Goal: Task Accomplishment & Management: Manage account settings

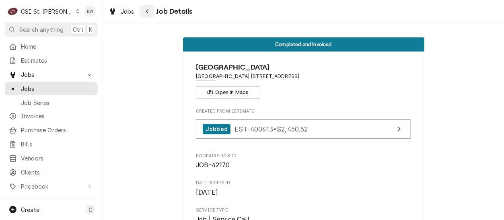
click at [146, 10] on icon "Navigate back" at bounding box center [148, 11] width 4 height 6
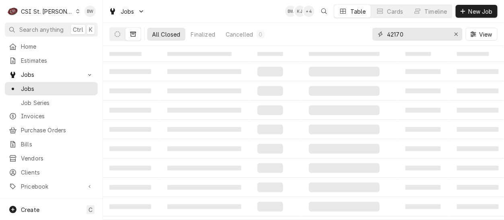
drag, startPoint x: 406, startPoint y: 35, endPoint x: 395, endPoint y: 35, distance: 10.5
click at [395, 35] on input "42170" at bounding box center [417, 34] width 60 height 13
type input "42567"
click at [115, 35] on icon "Dynamic Content Wrapper" at bounding box center [118, 34] width 6 height 6
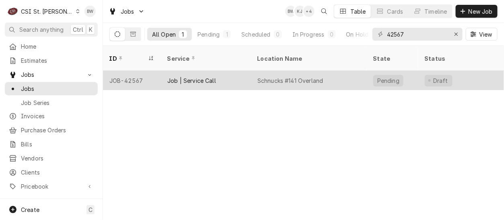
click at [143, 71] on div "JOB-42567" at bounding box center [132, 80] width 58 height 19
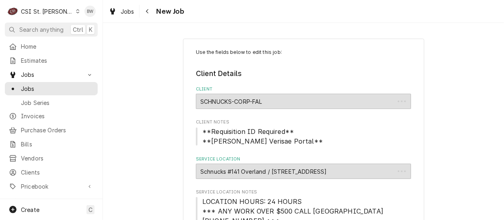
type textarea "x"
click at [148, 13] on icon "Navigate back" at bounding box center [148, 11] width 4 height 6
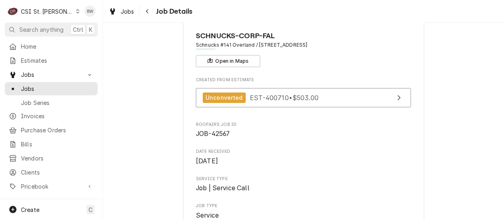
scroll to position [22, 0]
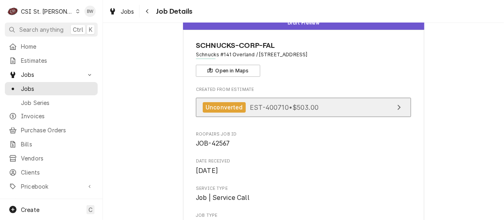
click at [250, 103] on span "EST-400710 • $503.00" at bounding box center [284, 107] width 69 height 8
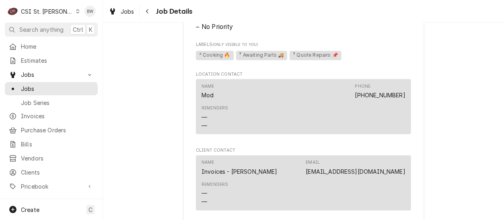
scroll to position [585, 0]
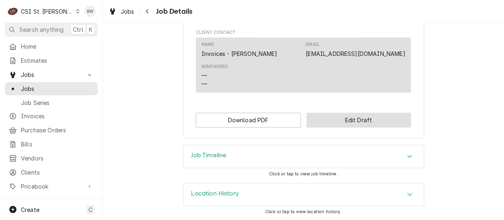
click at [325, 117] on button "Edit Draft" at bounding box center [359, 120] width 105 height 15
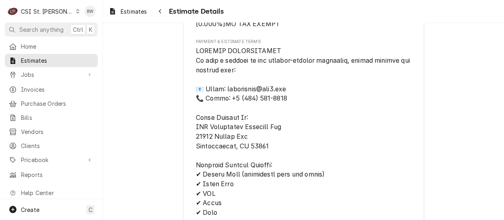
scroll to position [1207, 0]
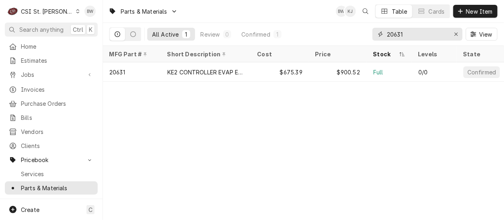
drag, startPoint x: 410, startPoint y: 35, endPoint x: 377, endPoint y: 34, distance: 32.6
click at [377, 34] on div "20631" at bounding box center [418, 34] width 90 height 13
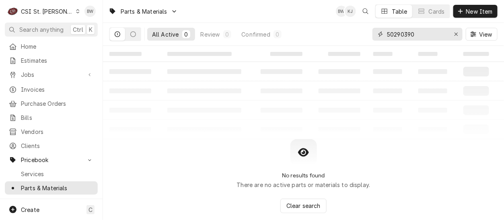
click at [406, 34] on input "50290390" at bounding box center [417, 34] width 60 height 13
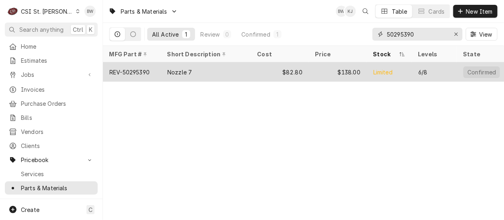
type input "50295390"
click at [150, 69] on div "REV-50295390" at bounding box center [129, 72] width 40 height 8
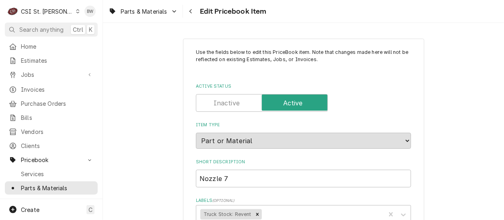
type textarea "x"
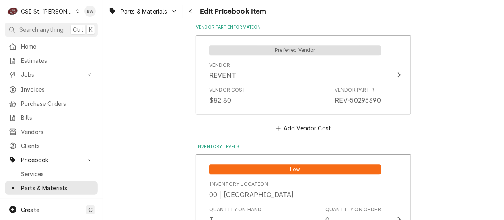
scroll to position [684, 0]
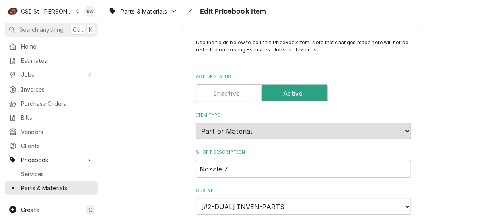
scroll to position [0, 0]
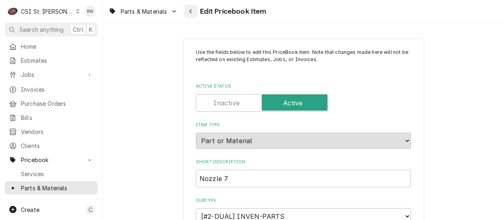
click at [186, 10] on button "Navigate back" at bounding box center [191, 11] width 13 height 13
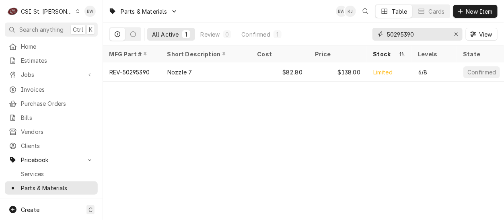
drag, startPoint x: 431, startPoint y: 33, endPoint x: 374, endPoint y: 33, distance: 57.1
click at [374, 33] on div "50295390" at bounding box center [418, 34] width 90 height 13
click at [266, 16] on div "Parts & Materials BW KJ Table Cards New Item" at bounding box center [303, 11] width 401 height 23
drag, startPoint x: 421, startPoint y: 35, endPoint x: 381, endPoint y: 35, distance: 40.6
click at [381, 35] on div "50295390" at bounding box center [418, 34] width 90 height 13
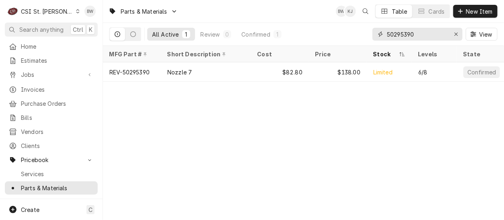
paste input "18605-0016"
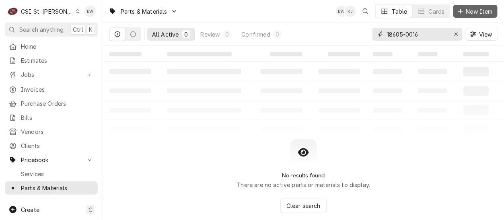
type input "18605-0016"
click at [473, 11] on span "New Item" at bounding box center [480, 11] width 30 height 8
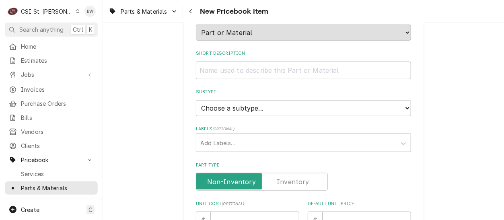
scroll to position [80, 0]
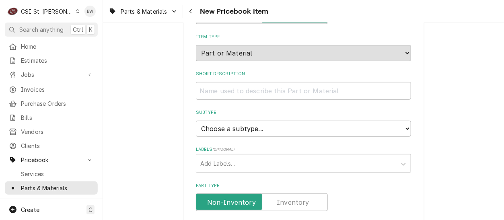
drag, startPoint x: 175, startPoint y: 72, endPoint x: 179, endPoint y: 77, distance: 5.8
click at [198, 93] on input "Short Description" at bounding box center [303, 91] width 215 height 18
paste input "Power Cord With 5-15 Plug, Hsjo, 14/3"
type textarea "x"
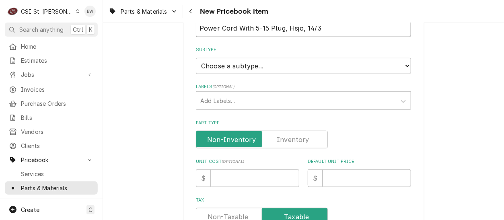
scroll to position [161, 0]
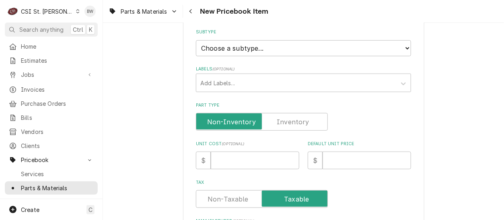
type input "Power Cord With 5-15 Plug, Hsjo, 14/3"
click at [214, 46] on select "Choose a subtype... [#2-DUAL] AFTERHRS-WH-CHG-2 [#2-DUAL] BEV-EQUIP [#2-DUAL] B…" at bounding box center [303, 48] width 215 height 16
select select "1"
click at [196, 40] on select "Choose a subtype... [#2-DUAL] AFTERHRS-WH-CHG-2 [#2-DUAL] BEV-EQUIP [#2-DUAL] B…" at bounding box center [303, 48] width 215 height 16
type textarea "x"
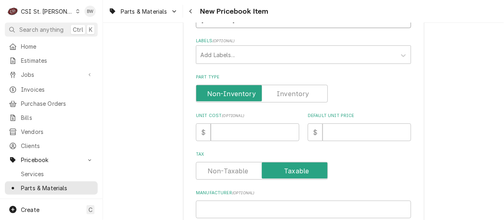
scroll to position [201, 0]
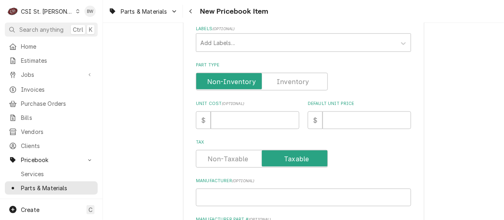
click at [295, 83] on label "Part Type" at bounding box center [262, 82] width 132 height 18
click at [295, 83] on input "Part Type" at bounding box center [262, 82] width 125 height 18
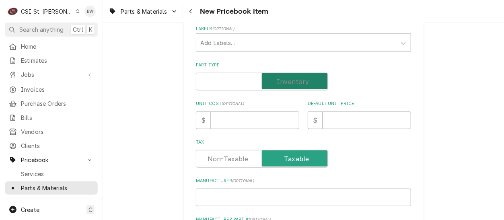
checkbox input "true"
click at [232, 118] on input "Unit Cost ( optional )" at bounding box center [255, 120] width 89 height 18
type textarea "x"
type input "1"
type textarea "x"
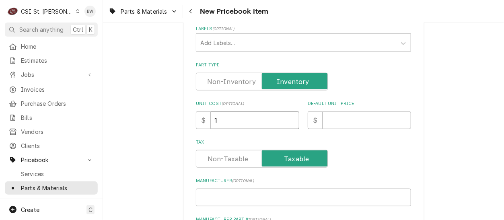
type input "14"
type textarea "x"
type input "142"
type textarea "x"
type input "142.5"
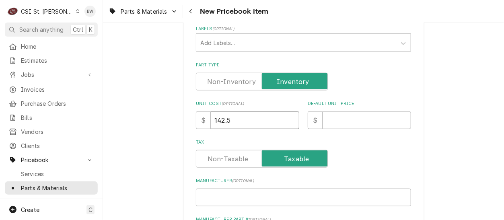
type textarea "x"
type input "142.55"
click at [339, 119] on input "Default Unit Price" at bounding box center [367, 120] width 89 height 18
type textarea "x"
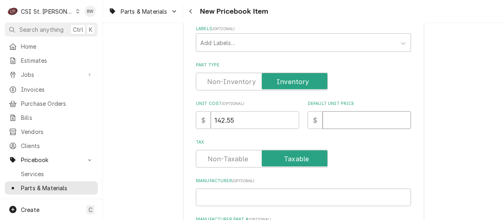
type input "2"
type textarea "x"
type input "20"
type textarea "x"
type input "209"
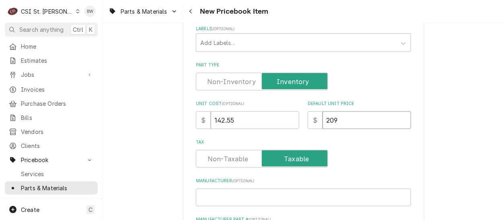
type textarea "x"
type input "209.6"
type textarea "x"
type input "209.62"
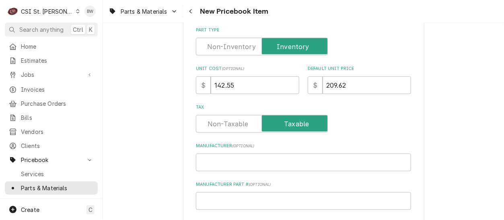
scroll to position [241, 0]
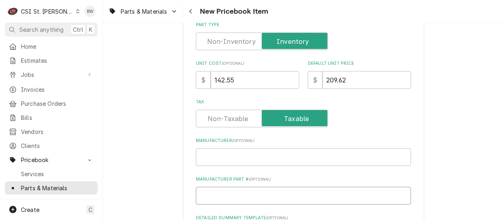
click at [212, 199] on input "Manufacturer Part # ( optional )" at bounding box center [303, 196] width 215 height 18
type textarea "x"
type input "C"
type textarea "x"
type input "CA"
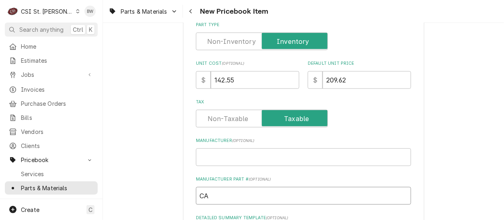
type textarea "x"
type input "CAR"
type textarea "x"
type input "CAR-"
paste input "Power Cord With 5-15 Plug, Hsjo, 14/3"
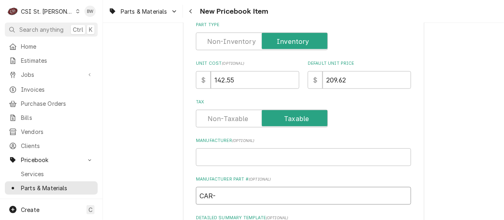
type textarea "x"
drag, startPoint x: 343, startPoint y: 195, endPoint x: 212, endPoint y: 194, distance: 130.8
click at [212, 194] on input "CAR-Power Cord With 5-15 Plug, Hsjo, 14/3" at bounding box center [303, 196] width 215 height 18
type input "CAR-Power Cord With 5-15 Plug, Hsjo, 14/3"
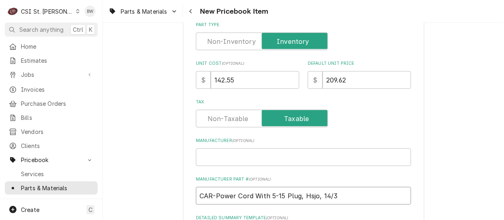
drag, startPoint x: 337, startPoint y: 195, endPoint x: 214, endPoint y: 196, distance: 122.3
click at [214, 196] on input "CAR-Power Cord With 5-15 Plug, Hsjo, 14/3" at bounding box center [303, 196] width 215 height 18
paste input "18605-0016"
type textarea "x"
type input "CAR-18605-0016"
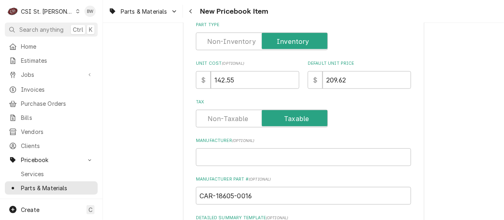
click at [288, 180] on label "Manufacturer Part # ( optional )" at bounding box center [303, 179] width 215 height 6
click at [288, 187] on input "CAR-18605-0016" at bounding box center [303, 196] width 215 height 18
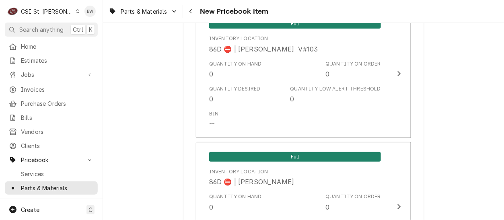
scroll to position [6707, 0]
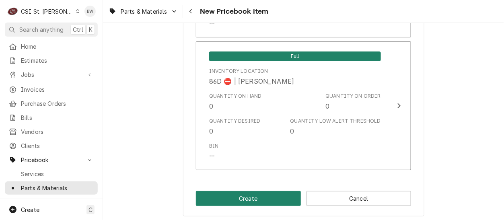
click at [234, 194] on button "Create" at bounding box center [248, 198] width 105 height 15
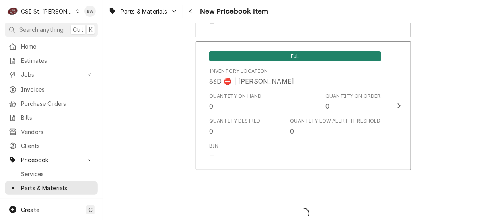
type textarea "x"
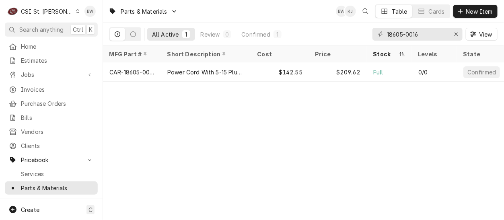
click at [150, 112] on div "Parts & Materials BW KJ Table Cards New Item All Active 1 Review 0 Confirmed 1 …" at bounding box center [303, 110] width 401 height 220
click at [190, 119] on div "Parts & Materials BW KJ Table Cards New Item All Active 1 Review 0 Confirmed 1 …" at bounding box center [303, 110] width 401 height 220
drag, startPoint x: 435, startPoint y: 35, endPoint x: 369, endPoint y: 35, distance: 66.8
click at [369, 35] on div "All Active 1 Review 0 Confirmed 1 18605-0016 View" at bounding box center [303, 34] width 388 height 23
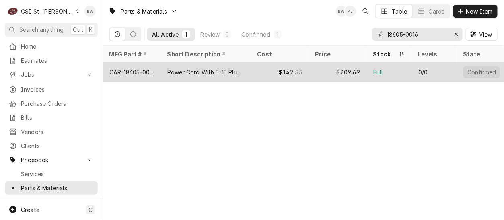
click at [140, 71] on div "CAR-18605-0016" at bounding box center [131, 72] width 45 height 8
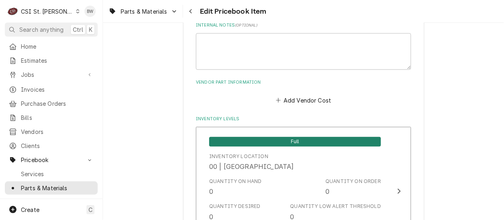
scroll to position [563, 0]
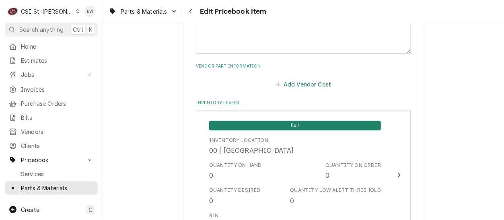
click at [290, 84] on button "Add Vendor Cost" at bounding box center [303, 83] width 58 height 11
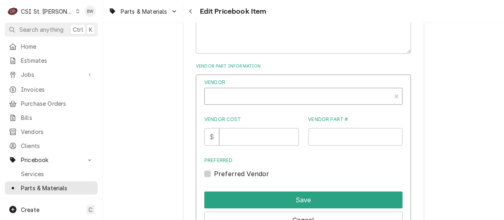
type textarea "x"
click at [239, 91] on div "Vendor" at bounding box center [298, 99] width 178 height 19
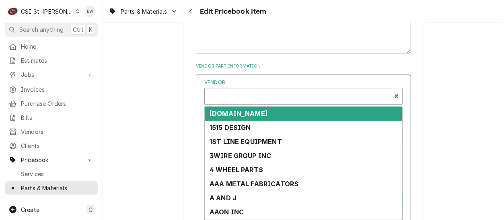
scroll to position [2, 0]
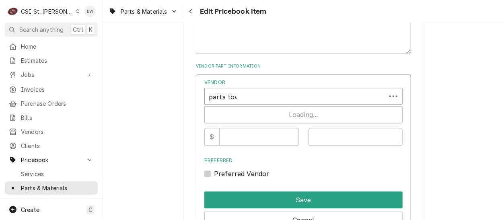
type input "parts town"
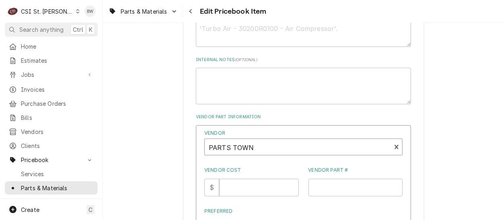
scroll to position [523, 0]
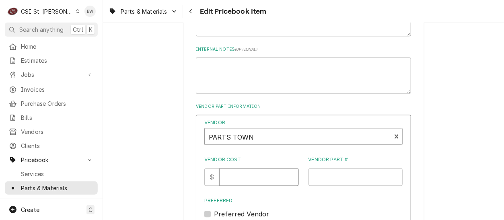
click at [242, 173] on input "Vendor Cost" at bounding box center [258, 177] width 79 height 18
type input "142.55"
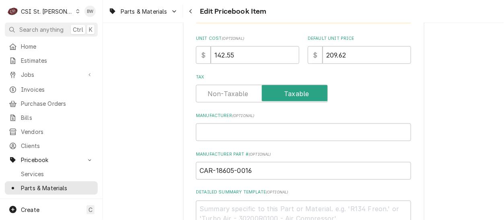
scroll to position [322, 0]
drag, startPoint x: 252, startPoint y: 171, endPoint x: 183, endPoint y: 171, distance: 69.2
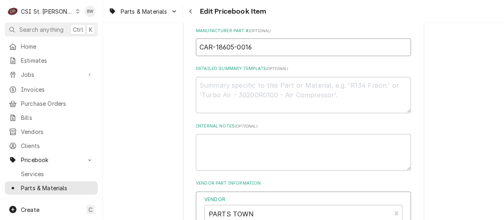
scroll to position [483, 0]
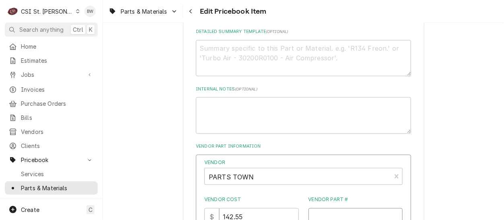
click at [318, 217] on input "Vendor Part #" at bounding box center [356, 217] width 95 height 18
paste input "CAR-18605-0016"
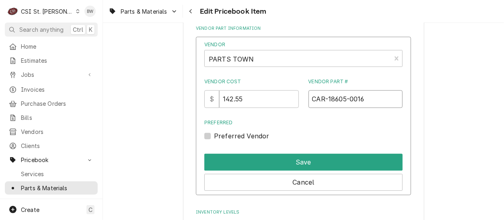
scroll to position [644, 0]
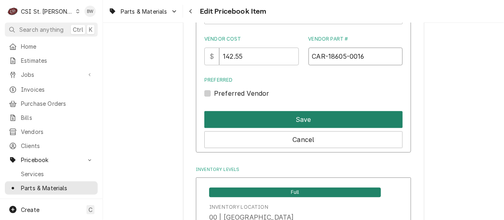
type input "CAR-18605-0016"
click at [281, 115] on button "Save" at bounding box center [303, 119] width 198 height 17
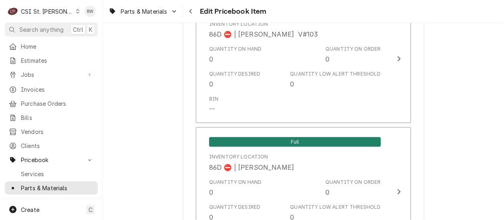
scroll to position [6953, 0]
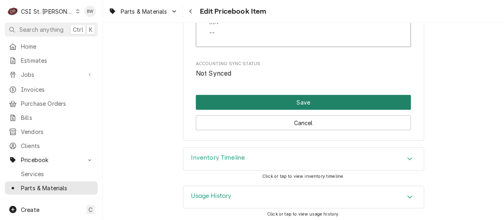
click at [287, 98] on button "Save" at bounding box center [303, 102] width 215 height 15
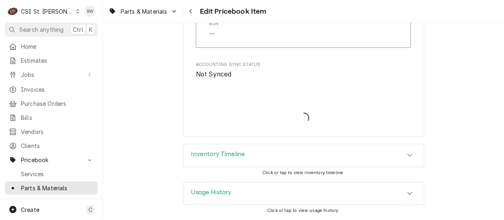
scroll to position [6948, 0]
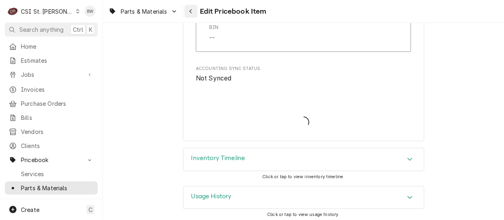
type textarea "x"
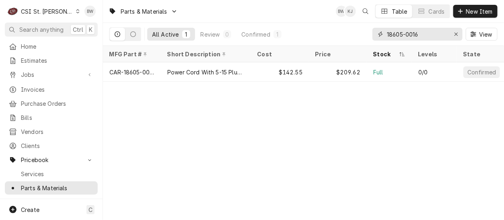
drag, startPoint x: 426, startPoint y: 35, endPoint x: 364, endPoint y: 32, distance: 61.2
click at [364, 32] on div "All Active 1 Review 0 Confirmed 1 18605-0016 View" at bounding box center [303, 34] width 388 height 23
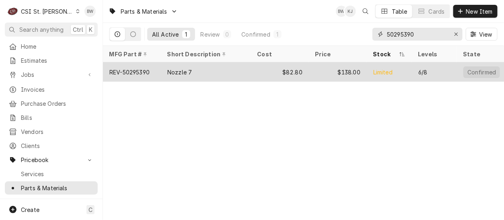
type input "50295390"
click at [146, 69] on div "REV-50295390" at bounding box center [129, 72] width 40 height 8
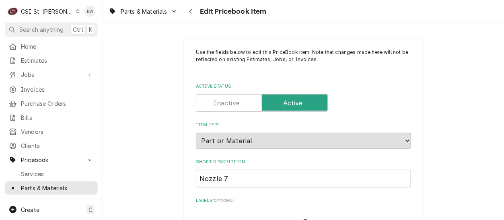
type textarea "x"
click at [287, 13] on div "Parts & Materials Edit Pricebook Item" at bounding box center [303, 11] width 401 height 23
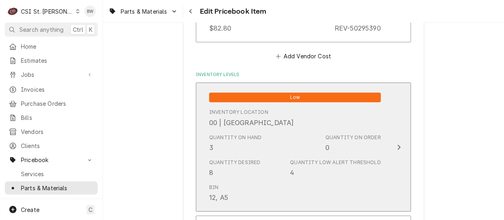
click at [222, 147] on div "Quantity on Hand 3" at bounding box center [235, 143] width 53 height 19
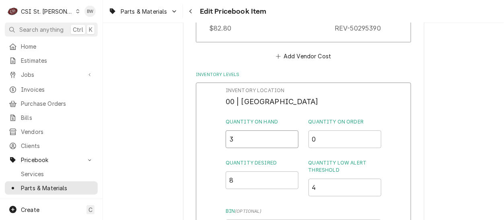
drag, startPoint x: 222, startPoint y: 147, endPoint x: 213, endPoint y: 140, distance: 11.5
click at [213, 140] on div "Inventory Location 00 | STL WAREHOUSE Quantity on Hand 3 Quantity on Order 0 Qu…" at bounding box center [303, 186] width 215 height 209
type input "2"
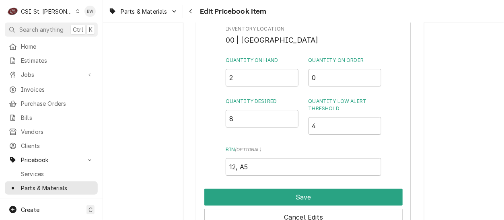
scroll to position [755, 0]
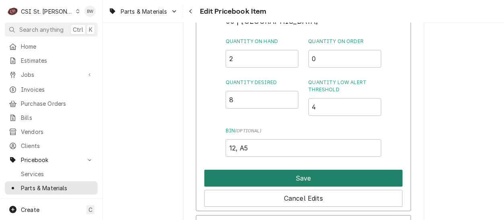
click at [280, 173] on button "Save" at bounding box center [303, 178] width 198 height 17
type textarea "x"
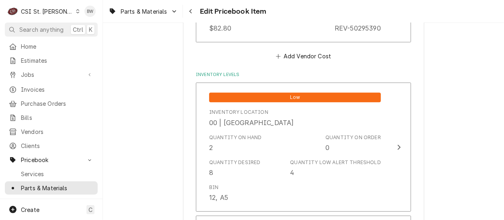
scroll to position [4271, 0]
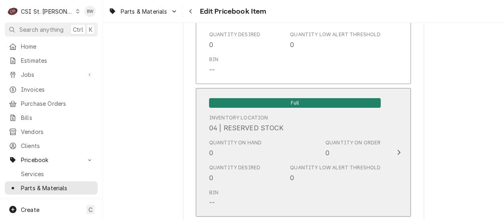
click at [220, 142] on div "Quantity on Hand 0" at bounding box center [235, 148] width 53 height 19
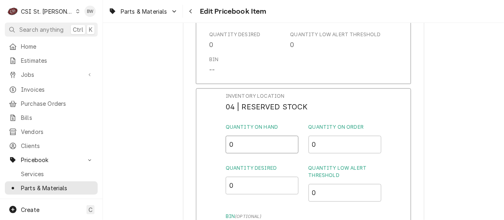
click at [227, 142] on input "0" at bounding box center [262, 145] width 73 height 18
type input "1"
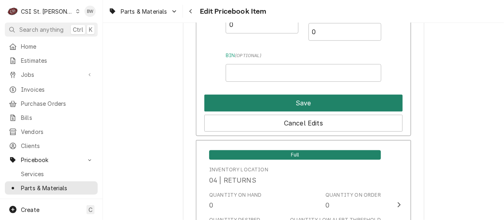
click at [294, 99] on button "Save" at bounding box center [303, 103] width 198 height 17
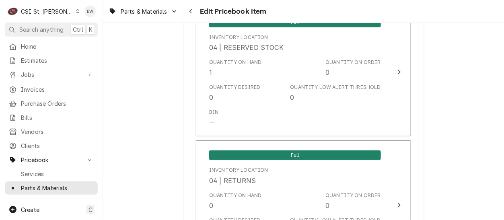
scroll to position [6970, 0]
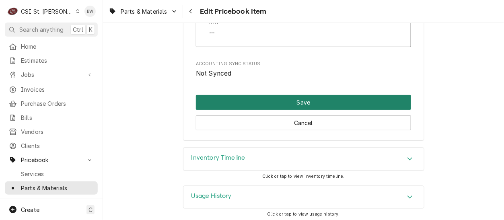
click at [292, 99] on button "Save" at bounding box center [303, 102] width 215 height 15
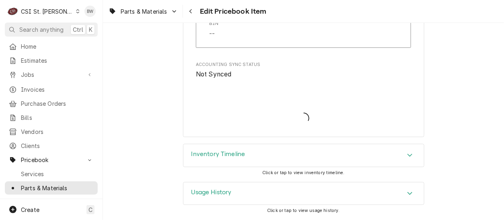
scroll to position [6965, 0]
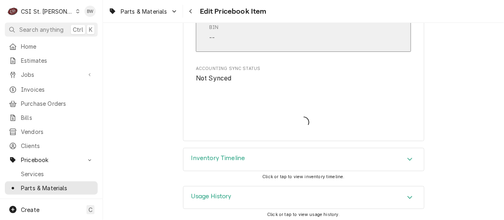
type textarea "x"
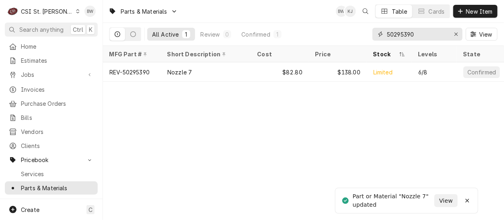
drag, startPoint x: 419, startPoint y: 35, endPoint x: 371, endPoint y: 34, distance: 47.9
click at [371, 34] on div "All Active 1 Review 0 Confirmed 1 50295390 View" at bounding box center [303, 34] width 388 height 23
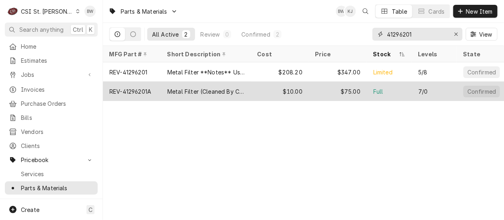
type input "41296201"
click at [138, 88] on div "REV-41296201A" at bounding box center [130, 91] width 42 height 8
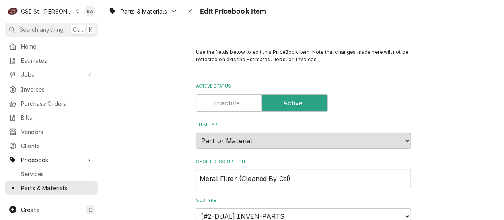
click at [295, 15] on div "Parts & Materials Edit Pricebook Item" at bounding box center [303, 11] width 401 height 23
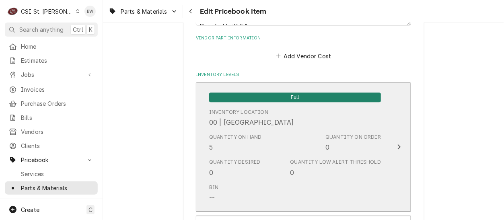
click at [240, 148] on div "Quantity on Hand 5" at bounding box center [235, 143] width 53 height 19
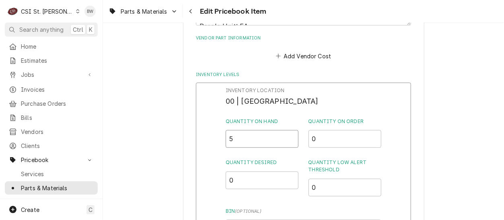
drag, startPoint x: 236, startPoint y: 144, endPoint x: 222, endPoint y: 144, distance: 14.1
click at [222, 144] on div "Inventory Location 00 | STL WAREHOUSE Quantity on Hand 5 Quantity on Order 0 Qu…" at bounding box center [303, 186] width 215 height 209
type input "4"
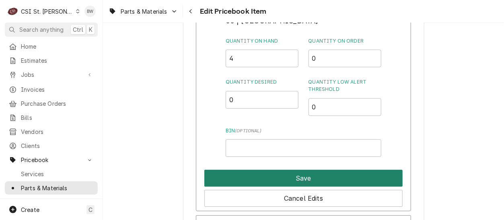
click at [274, 177] on button "Save" at bounding box center [303, 178] width 198 height 17
type textarea "x"
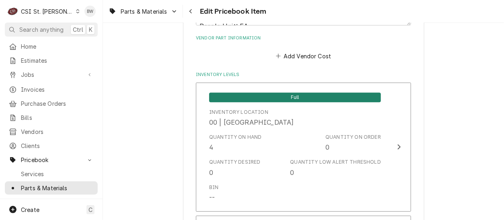
scroll to position [4198, 0]
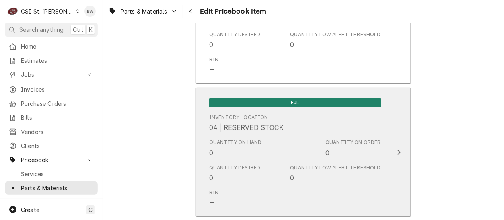
click at [222, 146] on div "Quantity on Hand 0" at bounding box center [235, 148] width 53 height 19
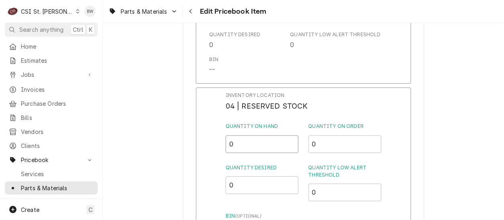
drag, startPoint x: 235, startPoint y: 141, endPoint x: 220, endPoint y: 141, distance: 14.9
click at [220, 141] on div "Inventory Location 04 | RESERVED STOCK Quantity on Hand 0 Quantity on Order 0 Q…" at bounding box center [303, 192] width 215 height 209
type input "1"
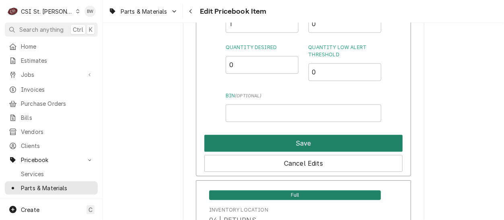
click at [267, 140] on button "Save" at bounding box center [303, 143] width 198 height 17
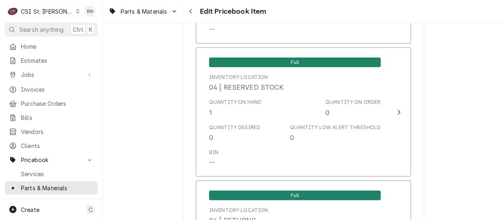
scroll to position [6896, 0]
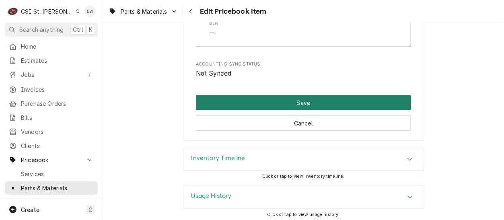
click at [286, 99] on button "Save" at bounding box center [303, 102] width 215 height 15
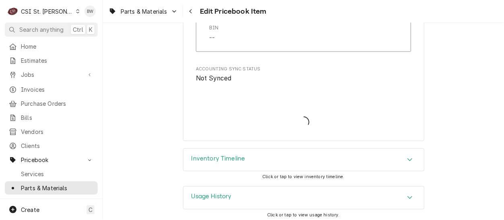
type textarea "x"
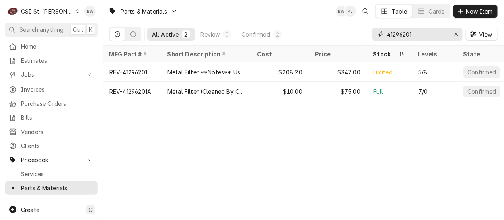
drag, startPoint x: 426, startPoint y: 35, endPoint x: 364, endPoint y: 29, distance: 61.4
click at [364, 29] on div "All Active 2 Review 0 Confirmed 2 41296201 View" at bounding box center [303, 34] width 388 height 23
paste input "000-187-0052-S"
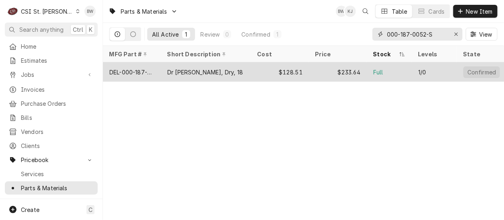
type input "000-187-0052-S"
click at [141, 72] on div "DEL-000-187-0052-S" at bounding box center [131, 72] width 45 height 8
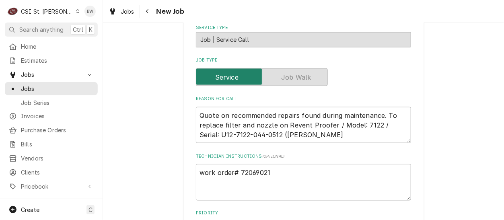
scroll to position [322, 0]
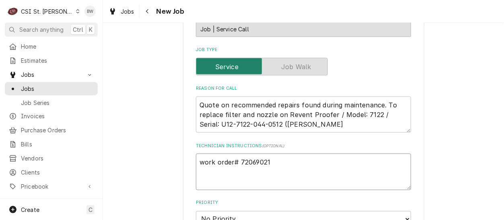
click at [196, 164] on textarea "work order# 72069021" at bounding box center [303, 172] width 215 height 36
type textarea "x"
type textarea "Pawork order# 72069021"
type textarea "x"
type textarea "Parwork order# 72069021"
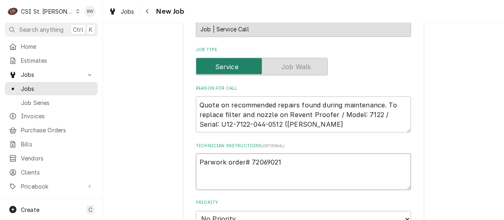
type textarea "x"
type textarea "Partwork order# 72069021"
type textarea "x"
type textarea "Partswork order# 72069021"
type textarea "x"
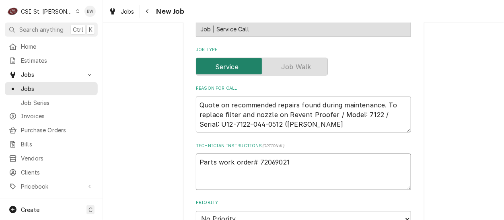
type textarea "Parts owork order# 72069021"
type textarea "x"
type textarea "Parts onwork order# 72069021"
type textarea "x"
type textarea "Parts on work order# 72069021"
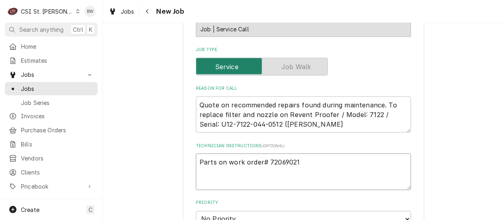
type textarea "x"
type textarea "Parts on rework order# 72069021"
type textarea "x"
type textarea "Parts on res work order# 72069021"
type textarea "x"
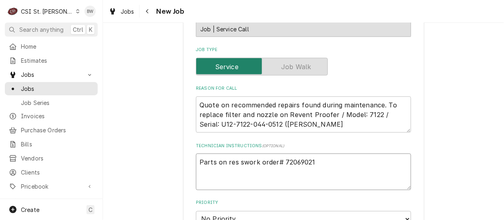
type textarea "Parts on res shwork order# 72069021"
type textarea "x"
type textarea "Parts on res shework order# 72069021"
type textarea "x"
type textarea "Parts on res shelwork order# 72069021"
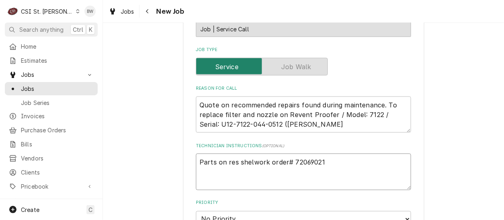
type textarea "x"
type textarea "Parts on res shelfwork order# 72069021"
type textarea "x"
type textarea "Parts on res shelf work order# 72069021"
type textarea "x"
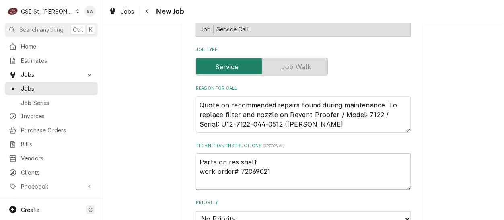
type textarea "Parts on res shelf 5work order# 72069021"
type textarea "x"
type textarea "Parts on res shelf 50work order# 72069021"
type textarea "x"
type textarea "Parts on res shelf 502work order# 72069021"
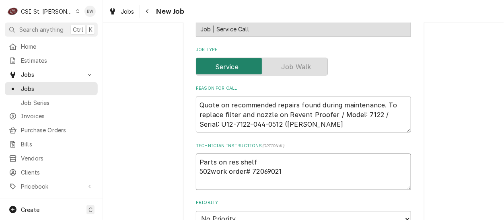
type textarea "x"
type textarea "Parts on res shelf 5029work order# 72069021"
type textarea "x"
type textarea "Parts on res shelf 50290work order# 72069021"
type textarea "x"
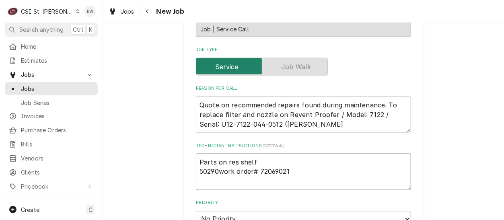
type textarea "Parts on res shelf 502903work order# 72069021"
type textarea "x"
type textarea "Parts on res shelf 5029039work order# 72069021"
type textarea "x"
type textarea "Parts on res shelf 50290390work order# 72069021"
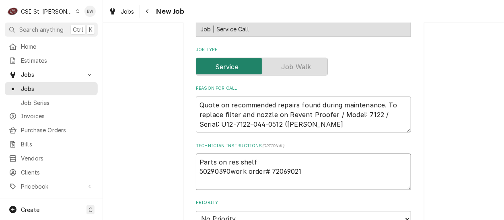
type textarea "x"
type textarea "Parts on res shelf 50290390 work order# 72069021"
type textarea "x"
type textarea "Parts on res shelf 50290390 awork order# 72069021"
type textarea "x"
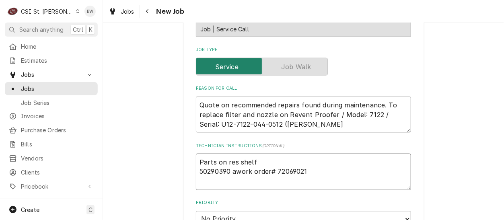
type textarea "Parts on res shelf 50290390 anwork order# 72069021"
type textarea "x"
type textarea "Parts on res shelf 50290390 andwork order# 72069021"
type textarea "x"
type textarea "Parts on res shelf 50290390 and work order# 72069021"
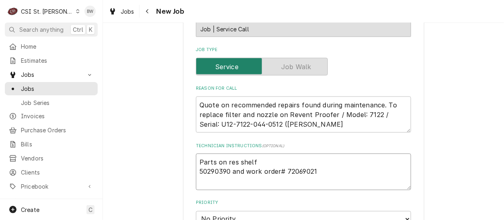
type textarea "x"
type textarea "Parts on res shelf 50290390 and 4work order# 72069021"
type textarea "x"
type textarea "Parts on res shelf 50290390 and 41work order# 72069021"
type textarea "x"
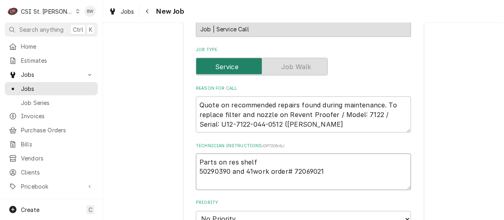
type textarea "Parts on res shelf 50290390 and 412work order# 72069021"
type textarea "x"
type textarea "Parts on res shelf 50290390 and 4129work order# 72069021"
type textarea "x"
type textarea "Parts on res shelf 50290390 and 41296work order# 72069021"
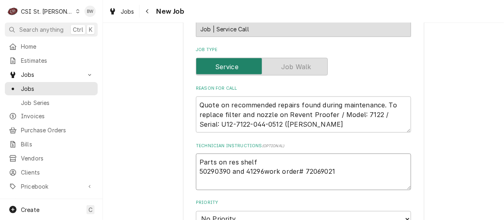
type textarea "x"
type textarea "Parts on res shelf 50290390 and 412962work order# 72069021"
type textarea "x"
type textarea "Parts on res shelf 50290390 and 4129620work order# 72069021"
type textarea "x"
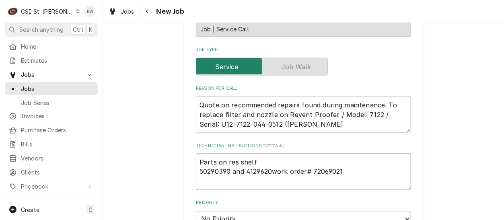
type textarea "Parts on res shelf 50290390 and 41296201work order# 72069021"
type textarea "x"
type textarea "Parts on res shelf 50290390 and 41296201Awork order# 72069021"
type textarea "x"
type textarea "Parts on res shelf 50290390 and 41296201A work order# 72069021"
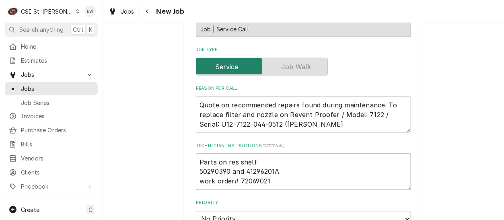
type textarea "x"
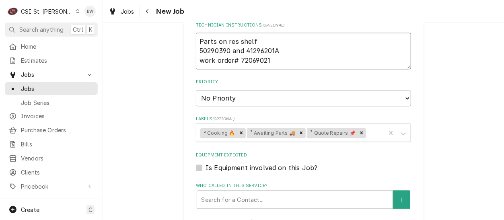
scroll to position [483, 0]
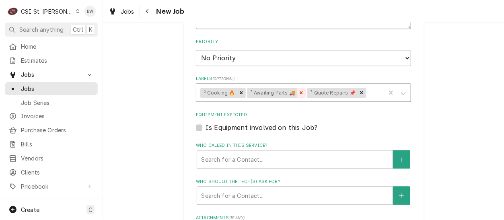
click at [297, 96] on div "Remove ³ Awaiting Parts 🚚" at bounding box center [301, 93] width 9 height 10
type textarea "Parts on res shelf 50290390 and 41296201A work order# 72069021"
click at [308, 95] on div "Labels" at bounding box center [345, 93] width 74 height 14
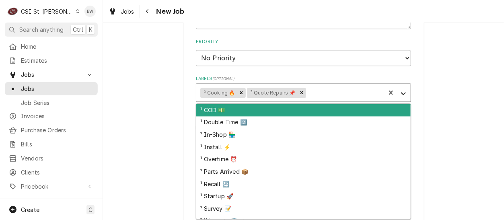
click at [401, 93] on icon "Labels" at bounding box center [403, 94] width 5 height 3
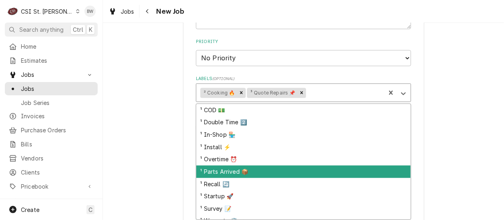
click at [282, 167] on div "¹ Parts Arrived 📦" at bounding box center [303, 172] width 214 height 12
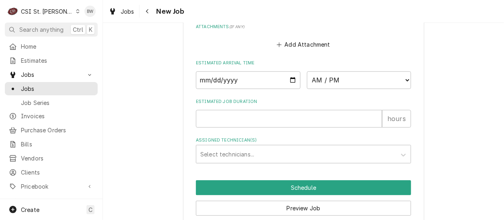
scroll to position [708, 0]
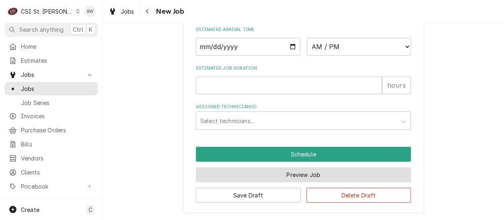
click at [285, 177] on button "Preview Job" at bounding box center [303, 174] width 215 height 15
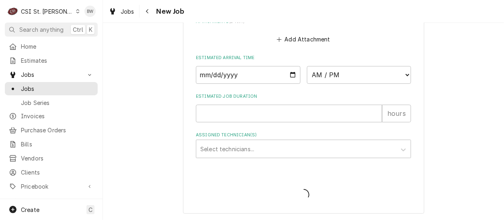
type textarea "x"
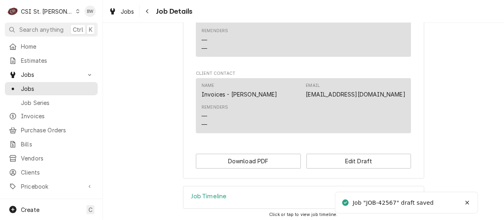
scroll to position [604, 0]
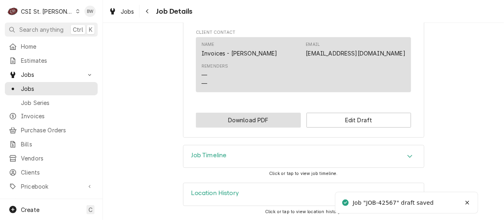
click at [267, 124] on button "Download PDF" at bounding box center [248, 120] width 105 height 15
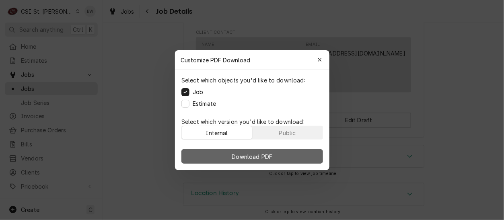
click at [249, 156] on span "Download PDF" at bounding box center [252, 156] width 44 height 8
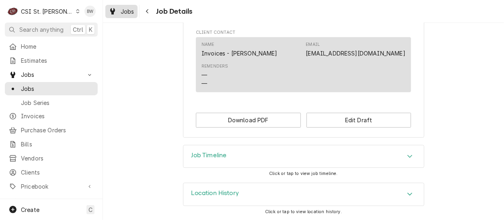
click at [126, 10] on span "Jobs" at bounding box center [128, 11] width 14 height 8
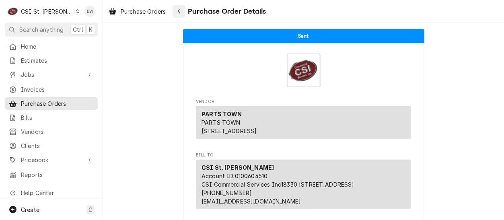
click at [181, 8] on icon "Navigate back" at bounding box center [179, 11] width 4 height 6
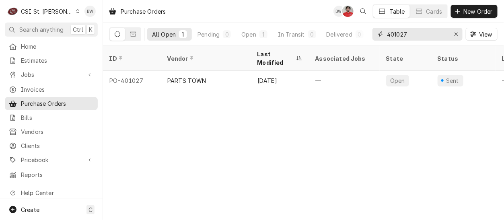
click at [408, 34] on input "401027" at bounding box center [417, 34] width 60 height 13
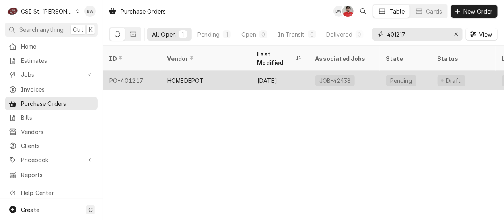
type input "401217"
click at [136, 72] on div "PO-401217" at bounding box center [132, 80] width 58 height 19
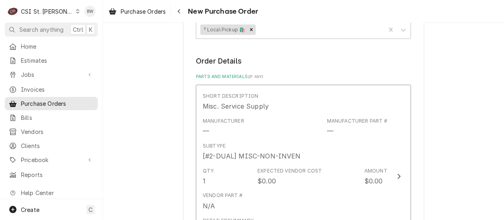
scroll to position [282, 0]
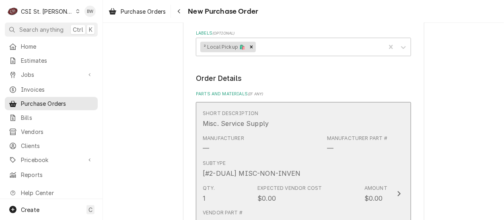
click at [290, 146] on div "Manufacturer — Manufacturer Part # —" at bounding box center [295, 144] width 185 height 25
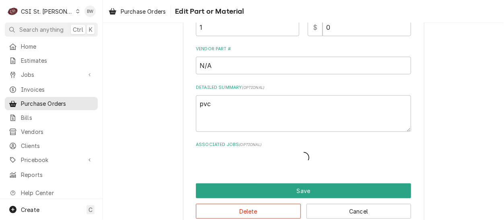
scroll to position [190, 0]
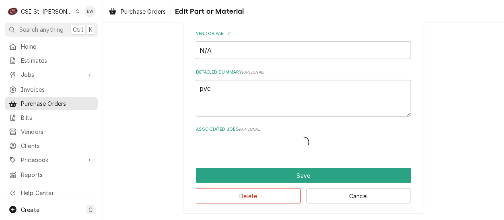
type textarea "x"
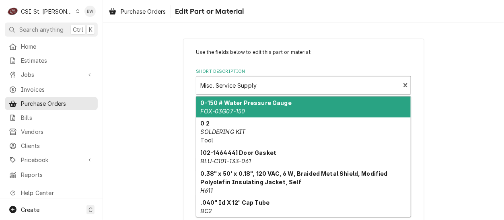
click at [254, 88] on div "Short Description" at bounding box center [298, 85] width 196 height 14
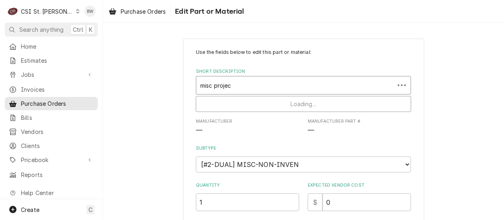
type input "misc project"
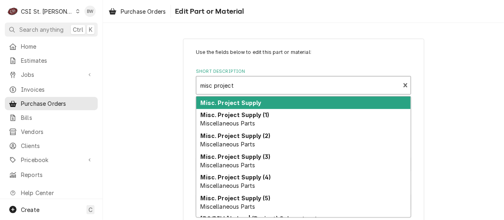
click at [216, 103] on strong "Misc. Project Supply" at bounding box center [231, 102] width 61 height 7
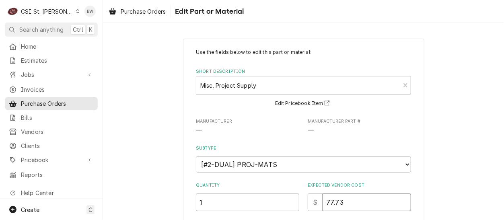
drag, startPoint x: 359, startPoint y: 206, endPoint x: 332, endPoint y: 206, distance: 27.8
click at [332, 206] on input "77.73" at bounding box center [367, 203] width 89 height 18
type textarea "x"
type input "77.3"
type textarea "x"
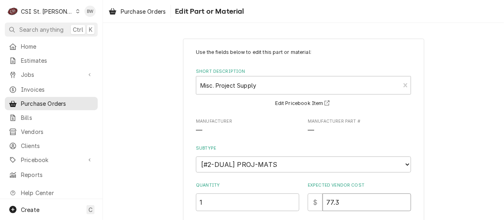
type input "77.32"
type textarea "x"
type input "77.329"
type textarea "x"
type input "77.3299"
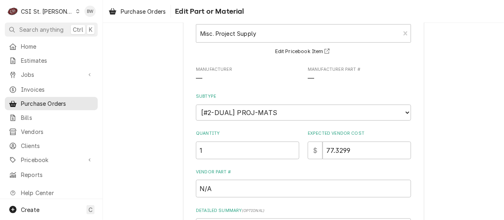
scroll to position [40, 0]
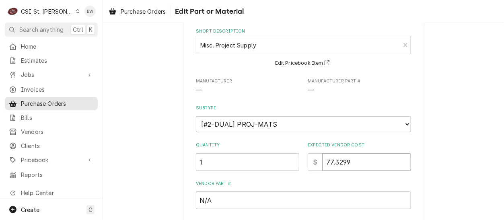
drag, startPoint x: 358, startPoint y: 163, endPoint x: 308, endPoint y: 162, distance: 50.3
click at [309, 162] on div "$ 77.3299" at bounding box center [359, 162] width 103 height 18
type textarea "x"
type input "3"
type textarea "x"
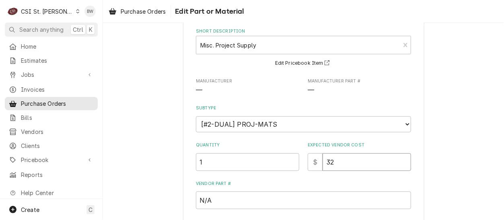
type input "32.9"
type textarea "x"
type input "32.99"
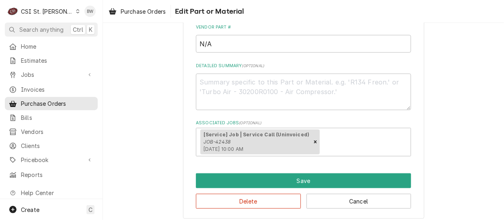
scroll to position [201, 0]
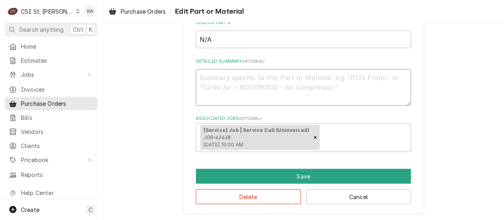
click at [211, 82] on textarea "Detailed Summary ( optional )" at bounding box center [303, 87] width 215 height 36
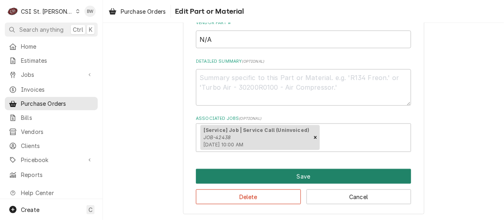
click at [257, 176] on button "Save" at bounding box center [303, 176] width 215 height 15
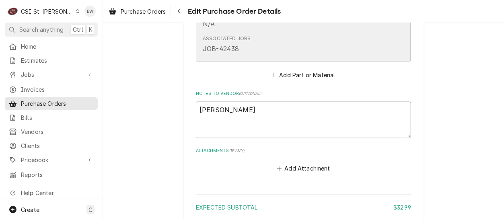
scroll to position [483, 0]
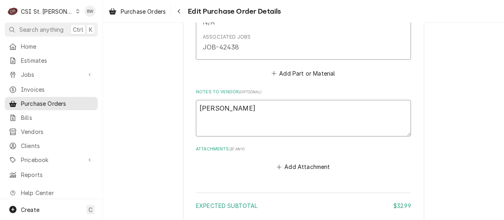
click at [228, 110] on textarea "Trevor" at bounding box center [303, 118] width 215 height 36
type textarea "x"
type textarea "Trevor"
type textarea "x"
type textarea "Trevor P"
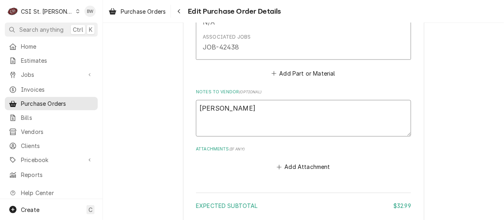
type textarea "x"
type textarea "Trevor PV"
type textarea "x"
type textarea "Trevor PVC"
type textarea "x"
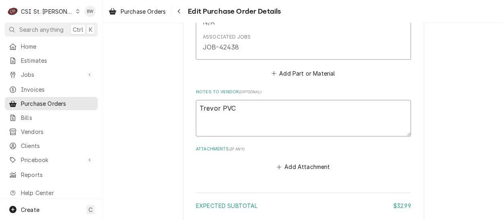
type textarea "Trevor PVC p"
type textarea "x"
type textarea "Trevor PVC pi"
type textarea "x"
type textarea "Trevor PVC pip"
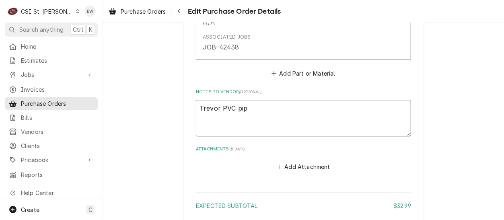
type textarea "x"
type textarea "Trevor PVC pipe"
type textarea "x"
type textarea "Trevor PVC pipe a"
type textarea "x"
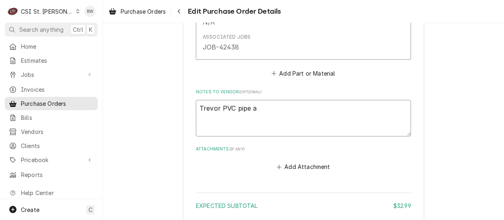
type textarea "Trevor PVC pipe an"
type textarea "x"
type textarea "Trevor PVC pipe and"
type textarea "x"
type textarea "Trevor PVC pipe and"
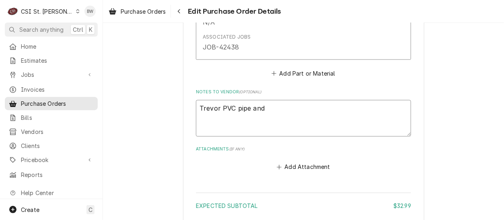
type textarea "x"
type textarea "Trevor PVC pipe and a"
type textarea "x"
type textarea "Trevor PVC pipe and ad"
type textarea "x"
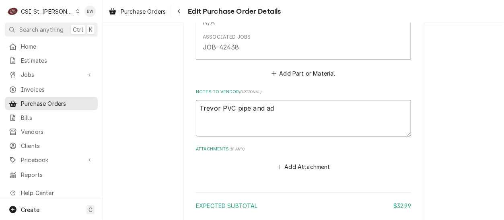
type textarea "Trevor PVC pipe and ada"
type textarea "x"
type textarea "Trevor PVC pipe and adap"
type textarea "x"
type textarea "Trevor PVC pipe and adapr"
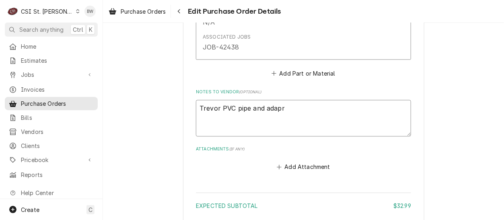
type textarea "x"
type textarea "Trevor PVC pipe and adapro"
type textarea "x"
type textarea "Trevor PVC pipe and adapr"
type textarea "x"
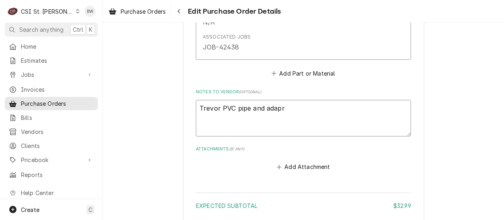
type textarea "Trevor PVC pipe and adap"
type textarea "x"
type textarea "Trevor PVC pipe and adapor"
type textarea "x"
type textarea "Trevor PVC pipe and adapors"
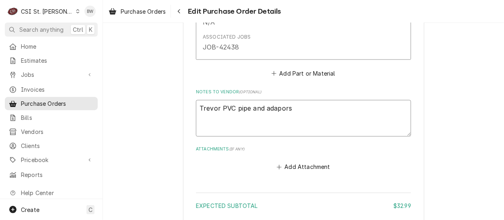
type textarea "x"
type textarea "Trevor PVC pipe and adaprs"
type textarea "x"
type textarea "Trevor PVC pipe and adaptrs"
type textarea "x"
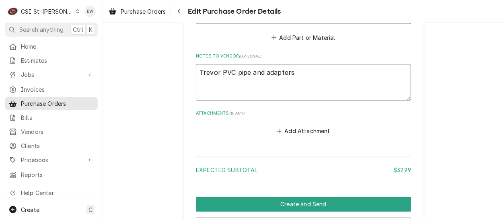
scroll to position [603, 0]
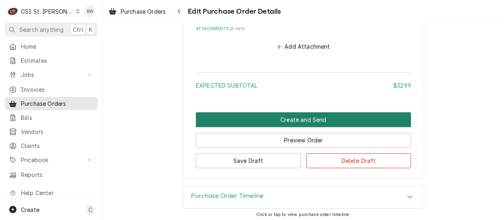
type textarea "Trevor PVC pipe and adapters"
click at [247, 120] on button "Create and Send" at bounding box center [303, 119] width 215 height 15
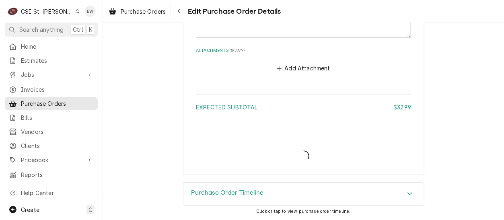
scroll to position [581, 0]
type textarea "x"
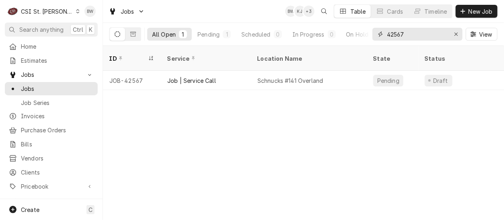
drag, startPoint x: 404, startPoint y: 34, endPoint x: 395, endPoint y: 34, distance: 9.3
click at [395, 34] on input "42567" at bounding box center [417, 34] width 60 height 13
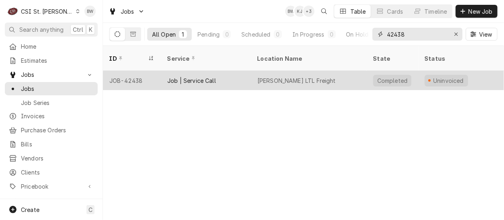
type input "42438"
click at [130, 71] on div "JOB-42438" at bounding box center [132, 80] width 58 height 19
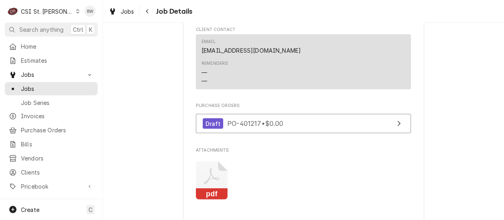
scroll to position [845, 0]
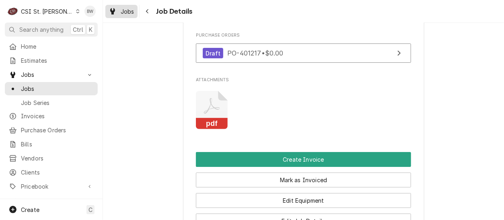
click at [135, 10] on div "Jobs" at bounding box center [121, 11] width 29 height 10
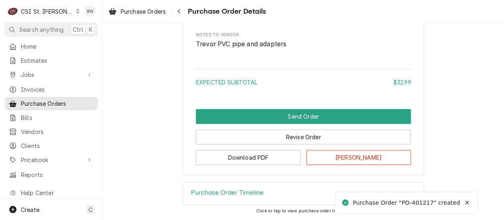
scroll to position [613, 0]
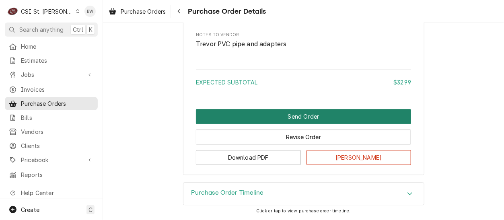
click at [259, 118] on button "Send Order" at bounding box center [303, 116] width 215 height 15
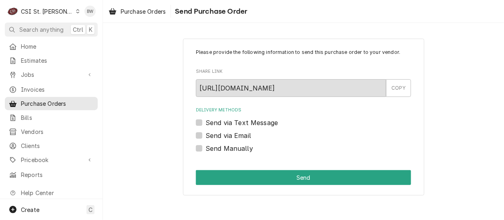
click at [225, 148] on label "Send Manually" at bounding box center [229, 149] width 47 height 10
click at [225, 148] on input "Send Manually" at bounding box center [313, 153] width 215 height 18
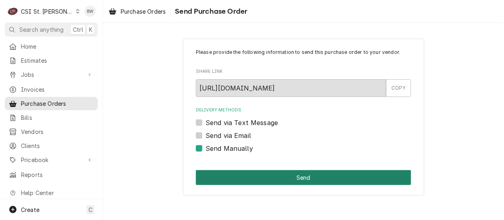
click at [252, 173] on button "Send" at bounding box center [303, 177] width 215 height 15
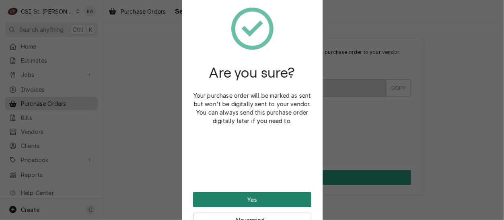
checkbox input "false"
click at [238, 200] on button "Yes" at bounding box center [252, 199] width 118 height 15
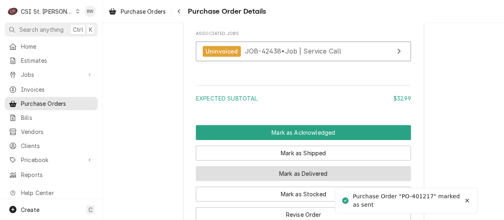
scroll to position [684, 0]
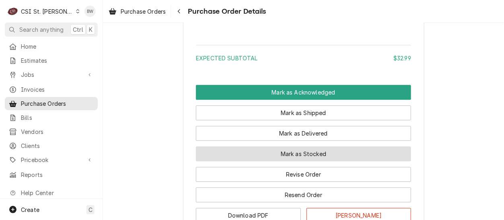
click at [245, 161] on button "Mark as Stocked" at bounding box center [303, 153] width 215 height 15
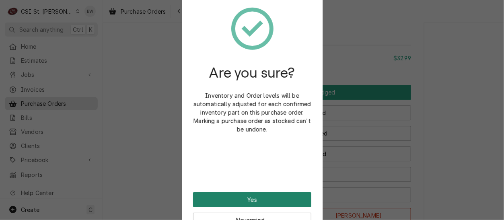
click at [238, 200] on button "Yes" at bounding box center [252, 199] width 118 height 15
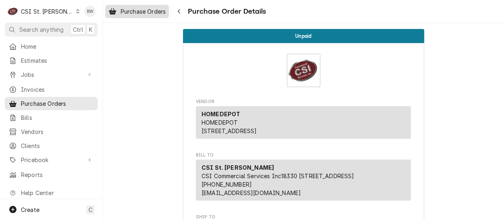
click at [144, 8] on span "Purchase Orders" at bounding box center [143, 11] width 45 height 8
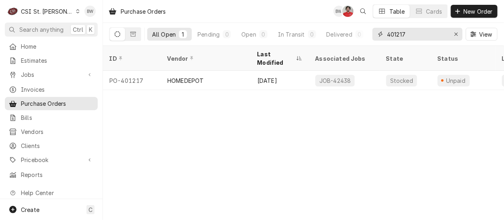
click at [410, 37] on input "401217" at bounding box center [417, 34] width 60 height 13
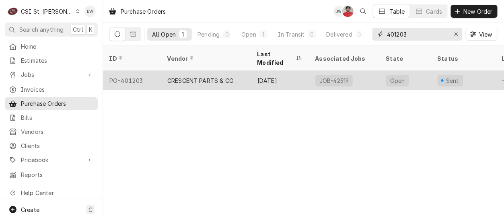
type input "401203"
click at [138, 71] on div "PO-401203" at bounding box center [132, 80] width 58 height 19
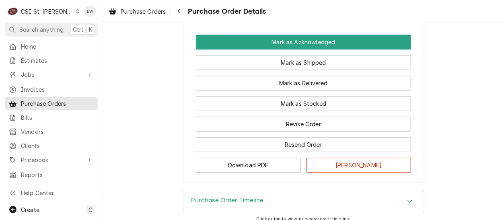
scroll to position [741, 0]
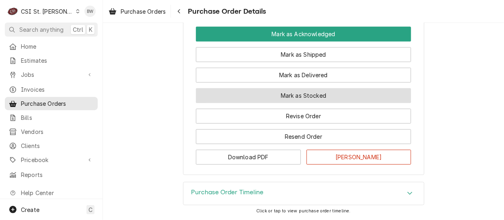
click at [238, 89] on button "Mark as Stocked" at bounding box center [303, 95] width 215 height 15
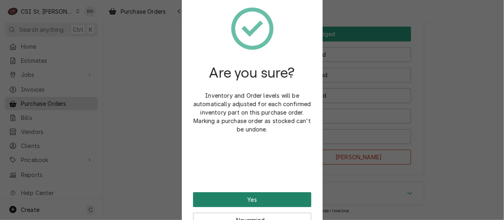
click at [236, 197] on button "Yes" at bounding box center [252, 199] width 118 height 15
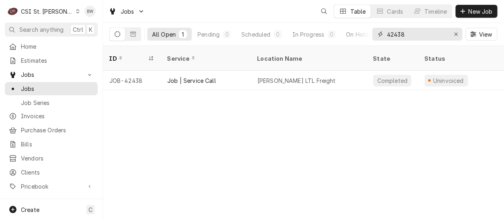
click at [408, 35] on input "42438" at bounding box center [417, 34] width 60 height 13
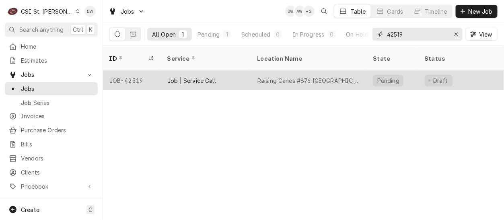
type input "42519"
click at [139, 71] on div "JOB-42519" at bounding box center [132, 80] width 58 height 19
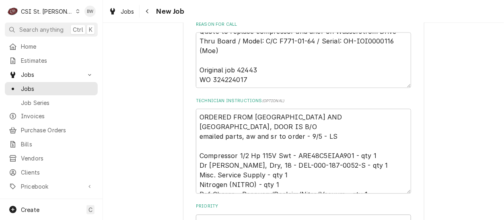
scroll to position [462, 0]
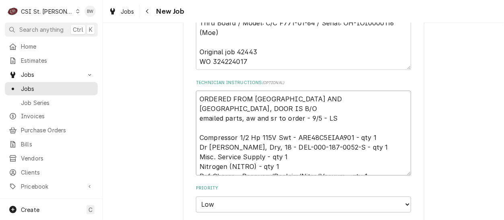
drag, startPoint x: 319, startPoint y: 130, endPoint x: 267, endPoint y: 130, distance: 52.3
click at [267, 130] on textarea "ORDERED FROM [GEOGRAPHIC_DATA] AND [GEOGRAPHIC_DATA], DOOR IS B/O emailed parts…" at bounding box center [303, 133] width 215 height 84
click at [135, 83] on div "Use the fields below to edit this job: Client Details Client Raising Canes - Bi…" at bounding box center [303, 81] width 401 height 1022
click at [198, 91] on textarea "ORDERED FROM [GEOGRAPHIC_DATA] AND [GEOGRAPHIC_DATA], DOOR IS B/O emailed parts…" at bounding box center [303, 133] width 215 height 84
type textarea "x"
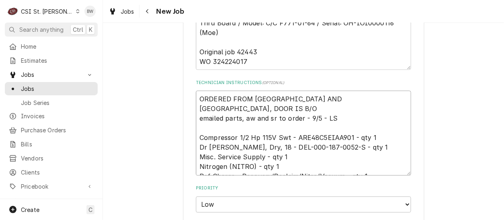
type textarea "CORDERED FROM [GEOGRAPHIC_DATA] AND [GEOGRAPHIC_DATA], DOOR IS B/O emailed part…"
type textarea "x"
type textarea "CoORDERED FROM [GEOGRAPHIC_DATA] AND [GEOGRAPHIC_DATA], DOOR IS B/O emailed par…"
type textarea "x"
type textarea "ComORDERED FROM [GEOGRAPHIC_DATA] AND [GEOGRAPHIC_DATA], DOOR IS B/O emailed pa…"
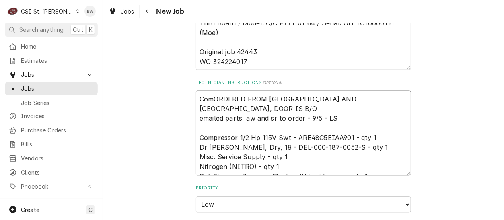
type textarea "x"
type textarea "CompORDERED FROM [GEOGRAPHIC_DATA] AND [GEOGRAPHIC_DATA], DOOR IS B/O emailed p…"
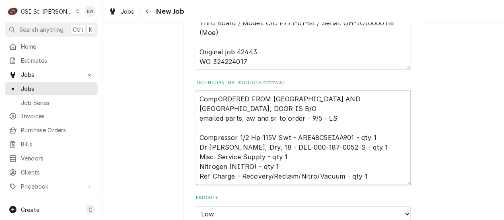
type textarea "x"
type textarea "ComprORDERED FROM [GEOGRAPHIC_DATA] AND [GEOGRAPHIC_DATA], DOOR IS B/O emailed …"
type textarea "x"
type textarea "CompreORDERED FROM [GEOGRAPHIC_DATA] AND [GEOGRAPHIC_DATA], DOOR IS B/O emailed…"
type textarea "x"
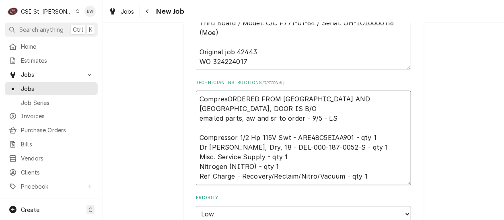
type textarea "CompressORDERED FROM [GEOGRAPHIC_DATA] AND [GEOGRAPHIC_DATA], DOOR IS B/O email…"
type textarea "x"
type textarea "CompresssoORDERED FROM [GEOGRAPHIC_DATA] AND [GEOGRAPHIC_DATA], DOOR IS B/O ema…"
type textarea "x"
type textarea "CompresssorORDERED FROM [GEOGRAPHIC_DATA] AND PARTSTOWN, DOOR IS B/O emailed pa…"
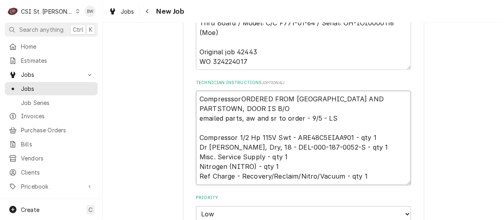
type textarea "x"
type textarea "Compresssor ORDERED FROM [GEOGRAPHIC_DATA] AND [GEOGRAPHIC_DATA], DOOR IS B/O e…"
type textarea "x"
type textarea "Compresssor rORDERED FROM [GEOGRAPHIC_DATA] AND [GEOGRAPHIC_DATA], DOOR IS B/O …"
type textarea "x"
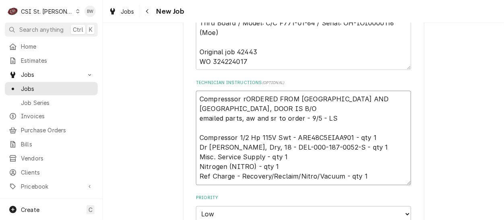
type textarea "Compresssor reORDERED FROM [GEOGRAPHIC_DATA] AND [GEOGRAPHIC_DATA], DOOR IS B/O…"
type textarea "x"
type textarea "Compresssor recORDERED FROM [GEOGRAPHIC_DATA] AND [GEOGRAPHIC_DATA], DOOR IS B/…"
type textarea "x"
type textarea "Compresssor rec ORDERED FROM [GEOGRAPHIC_DATA] AND [GEOGRAPHIC_DATA], DOOR IS B…"
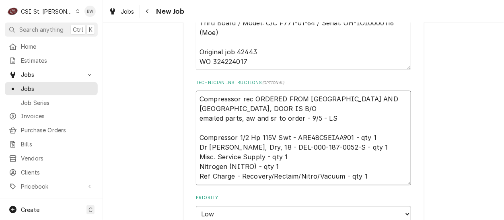
type textarea "x"
type textarea "Compresssor rec oORDERED FROM [GEOGRAPHIC_DATA] AND [GEOGRAPHIC_DATA], DOOR IS …"
type textarea "x"
type textarea "Compresssor rec onORDERED FROM [GEOGRAPHIC_DATA] AND [GEOGRAPHIC_DATA], DOOR IS…"
type textarea "x"
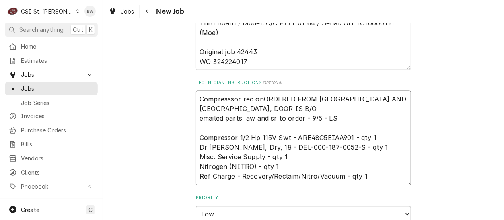
type textarea "Compresssor rec on ORDERED FROM [GEOGRAPHIC_DATA] AND [GEOGRAPHIC_DATA], DOOR I…"
type textarea "x"
type textarea "Compresssor rec on fORDERED FROM [GEOGRAPHIC_DATA] AND PARTSTOWN, DOOR IS B/O e…"
type textarea "x"
type textarea "Compresssor rec on flORDERED FROM [GEOGRAPHIC_DATA] AND [GEOGRAPHIC_DATA], DOOR…"
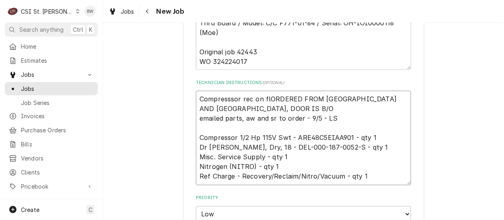
type textarea "x"
type textarea "Compresssor rec on floORDERED FROM [GEOGRAPHIC_DATA] AND [GEOGRAPHIC_DATA], DOO…"
type textarea "x"
type textarea "Compresssor rec on flooORDERED FROM [GEOGRAPHIC_DATA] AND [GEOGRAPHIC_DATA], DO…"
type textarea "x"
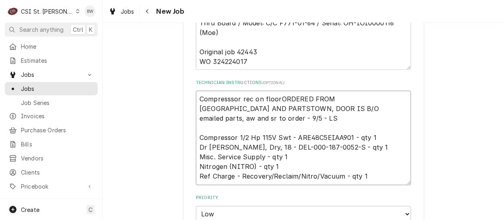
type textarea "Compresssor rec on floor ORDERED FROM [GEOGRAPHIC_DATA] AND [GEOGRAPHIC_DATA], …"
type textarea "x"
type textarea "Compresssor rec on floor bORDERED FROM [GEOGRAPHIC_DATA] AND [GEOGRAPHIC_DATA],…"
type textarea "x"
type textarea "Compresssor rec on floor byORDERED FROM [GEOGRAPHIC_DATA] AND [GEOGRAPHIC_DATA]…"
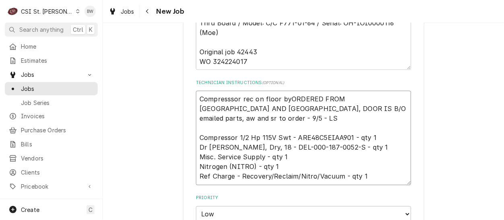
type textarea "x"
type textarea "Compresssor rec on floor by ORDERED FROM [GEOGRAPHIC_DATA] AND PARTSTOWN, DOOR …"
type textarea "x"
type textarea "Compresssor rec on floor by MORDERED FROM [GEOGRAPHIC_DATA] AND [GEOGRAPHIC_DAT…"
type textarea "x"
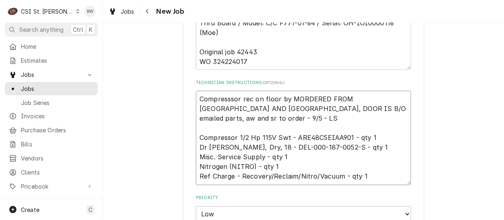
type textarea "Compresssor rec on floor by MoORDERED FROM [GEOGRAPHIC_DATA] AND [GEOGRAPHIC_DA…"
type textarea "x"
type textarea "Compresssor rec on floor by MoeORDERED FROM [GEOGRAPHIC_DATA] AND [GEOGRAPHIC_D…"
type textarea "x"
type textarea "Compresssor rec on floor by Moe'ORDERED FROM [GEOGRAPHIC_DATA] AND [GEOGRAPHIC_…"
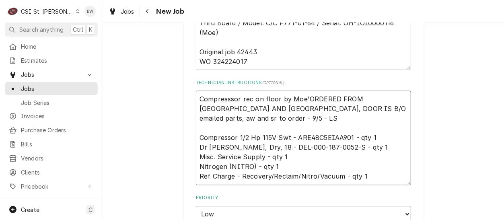
type textarea "x"
type textarea "Compresssor rec on floor by [PERSON_NAME] ORDERED FROM [GEOGRAPHIC_DATA] AND [G…"
type textarea "x"
type textarea "Compresssor rec on floor by [PERSON_NAME] sORDERED FROM [GEOGRAPHIC_DATA] AND […"
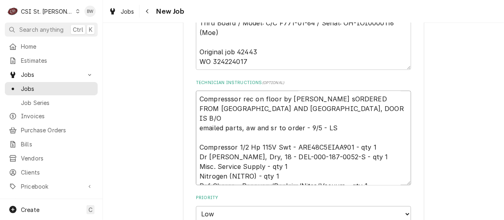
type textarea "x"
type textarea "Compresssor rec on floor by [PERSON_NAME] shORDERED FROM [GEOGRAPHIC_DATA] AND …"
type textarea "x"
type textarea "Compresssor rec on floor by [PERSON_NAME] sheORDERED FROM [GEOGRAPHIC_DATA] AND…"
type textarea "x"
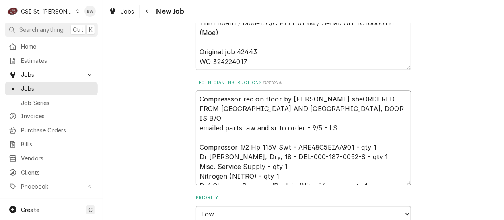
type textarea "Compresssor rec on floor by [PERSON_NAME] shelORDERED FROM [GEOGRAPHIC_DATA] AN…"
type textarea "x"
type textarea "Compresssor rec on floor by [PERSON_NAME] shelfORDERED FROM [GEOGRAPHIC_DATA] A…"
type textarea "x"
type textarea "Compresssor rec on floor by [PERSON_NAME] shelf ORDERED FROM [GEOGRAPHIC_DATA] …"
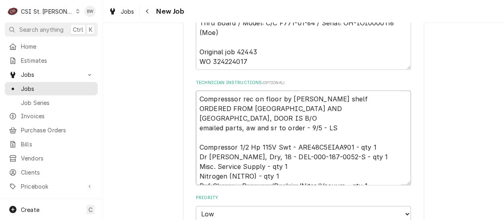
type textarea "x"
type textarea "Compressor rec on floor by [PERSON_NAME] shelf ORDERED FROM [GEOGRAPHIC_DATA] A…"
type textarea "x"
drag, startPoint x: 318, startPoint y: 139, endPoint x: 267, endPoint y: 138, distance: 51.1
click at [267, 138] on textarea "Compressor rec on floor by [PERSON_NAME] shelf ORDERED FROM [GEOGRAPHIC_DATA] A…" at bounding box center [303, 138] width 215 height 94
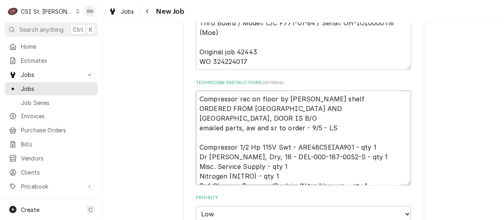
type textarea "Compressor rec on floor by [PERSON_NAME] shelf ORDERED FROM [GEOGRAPHIC_DATA] A…"
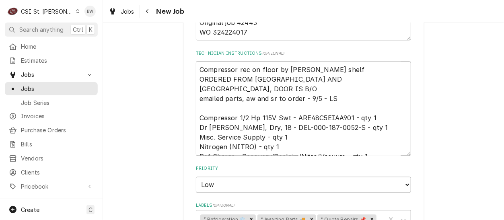
scroll to position [502, 0]
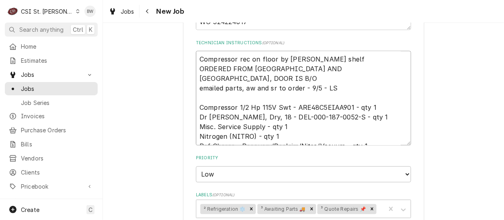
click at [323, 51] on textarea "Compressor rec on floor by [PERSON_NAME] shelf ORDERED FROM [GEOGRAPHIC_DATA] A…" at bounding box center [303, 98] width 215 height 94
type textarea "x"
type textarea "Compressor rec on floor by Moe's shelf, ORDERED FROM [GEOGRAPHIC_DATA] AND [GEO…"
type textarea "x"
type textarea "Compressor rec on floor by Moe's shelf, ORDERED FROM [GEOGRAPHIC_DATA] AND [GEO…"
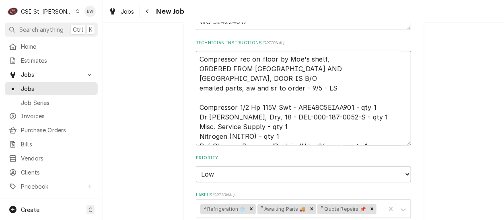
type textarea "x"
type textarea "Compressor rec on floor by Moe's shelf, d ORDERED FROM [GEOGRAPHIC_DATA] AND [G…"
type textarea "x"
type textarea "Compressor rec on floor by Moe's shelf, dr ORDERED FROM [GEOGRAPHIC_DATA] AND […"
type textarea "x"
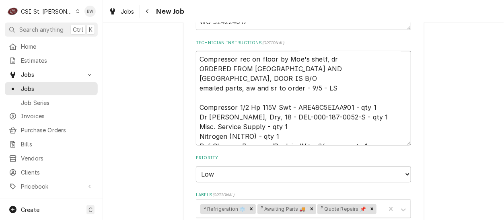
type textarea "Compressor rec on floor by Moe's shelf, dri ORDERED FROM [GEOGRAPHIC_DATA] AND …"
type textarea "x"
type textarea "Compressor rec on floor by Moe's shelf, drie ORDERED FROM [GEOGRAPHIC_DATA] AND…"
type textarea "x"
type textarea "Compressor rec on floor by Moe's shelf, drier ORDERED FROM [GEOGRAPHIC_DATA] AN…"
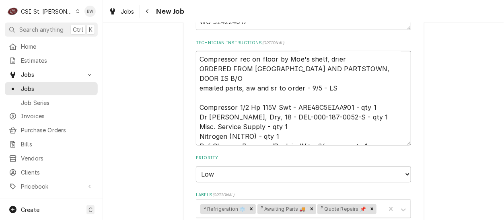
type textarea "x"
type textarea "Compressor rec on floor by Moe's shelf, drier ORDERED FROM [GEOGRAPHIC_DATA] AN…"
type textarea "x"
type textarea "Compressor rec on floor by Moe's shelf, drier i ORDERED FROM [GEOGRAPHIC_DATA] …"
type textarea "x"
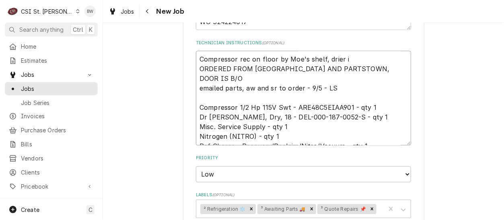
type textarea "Compressor rec on floor by Moe's shelf, drier is ORDERED FROM [GEOGRAPHIC_DATA]…"
type textarea "x"
type textarea "Compressor rec on floor by Moe's shelf, drier is ORDERED FROM [GEOGRAPHIC_DATA]…"
type textarea "x"
type textarea "Compressor rec on floor by Moe's shelf, drier is B ORDERED FROM [GEOGRAPHIC_DAT…"
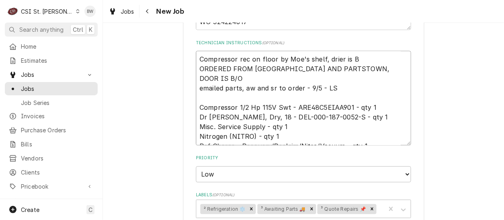
type textarea "x"
type textarea "Compressor rec on floor by Moe's shelf, drier is BO ORDERED FROM [GEOGRAPHIC_DA…"
type textarea "x"
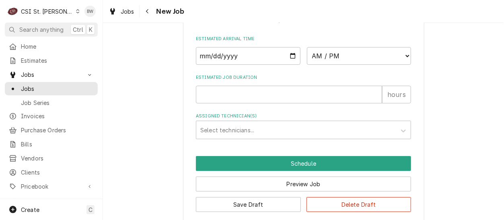
scroll to position [834, 0]
type textarea "Compressor rec on floor by Moe's shelf, drier is BO ORDERED FROM [GEOGRAPHIC_DA…"
click at [240, 197] on button "Save Draft" at bounding box center [248, 204] width 105 height 15
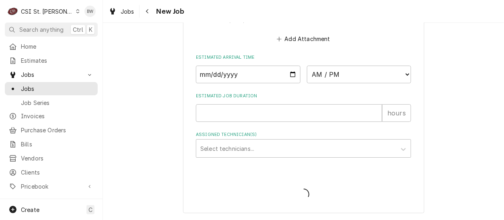
scroll to position [805, 0]
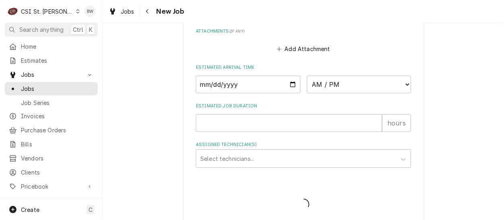
click at [240, 196] on span "Loading..." at bounding box center [303, 204] width 215 height 17
type textarea "x"
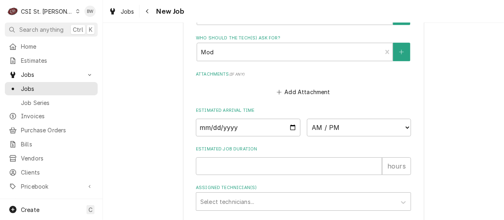
scroll to position [722, 0]
